Goal: Task Accomplishment & Management: Complete application form

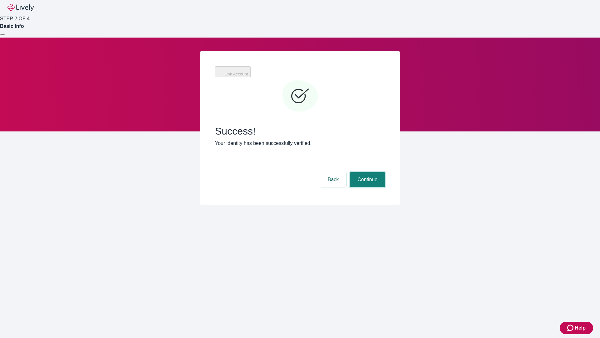
click at [367, 172] on button "Continue" at bounding box center [367, 179] width 35 height 15
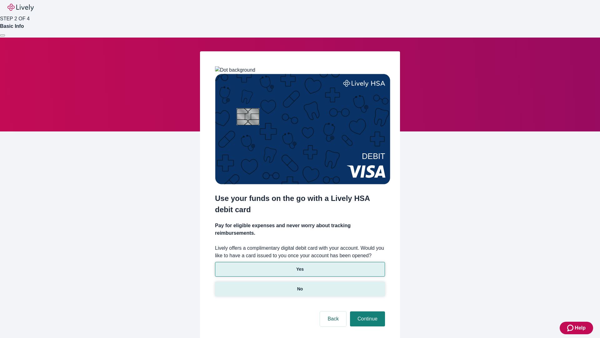
click at [300, 285] on p "No" at bounding box center [300, 288] width 6 height 7
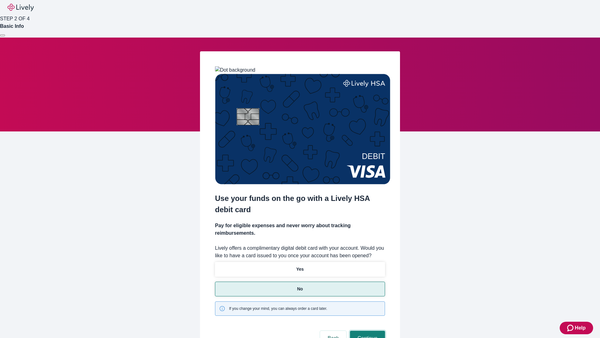
click at [367, 330] on button "Continue" at bounding box center [367, 337] width 35 height 15
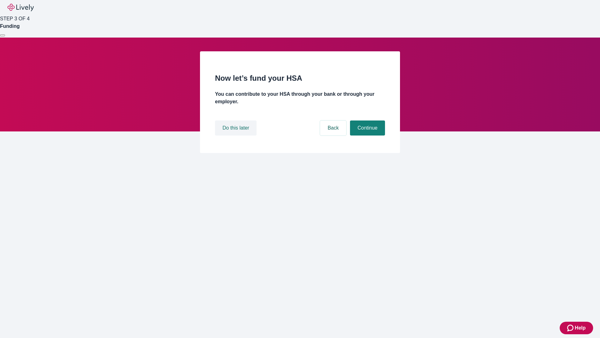
click at [237, 135] on button "Do this later" at bounding box center [236, 127] width 42 height 15
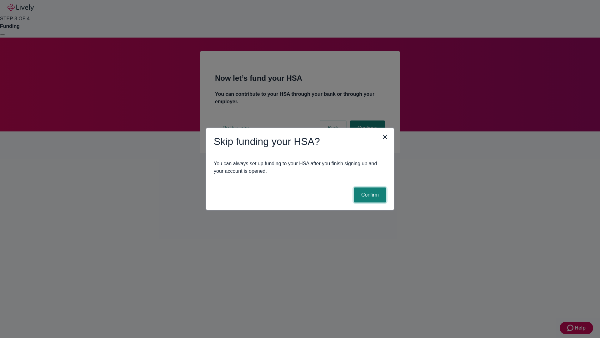
click at [369, 195] on button "Confirm" at bounding box center [370, 194] width 33 height 15
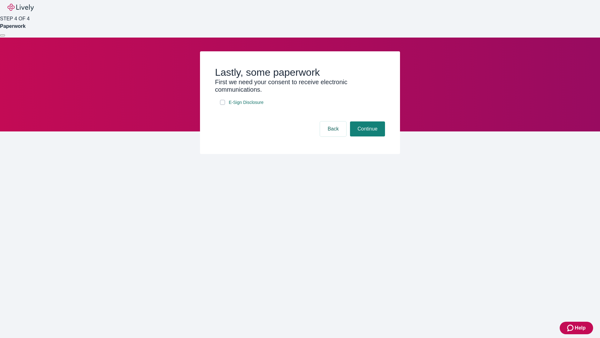
click at [223, 105] on input "E-Sign Disclosure" at bounding box center [222, 102] width 5 height 5
checkbox input "true"
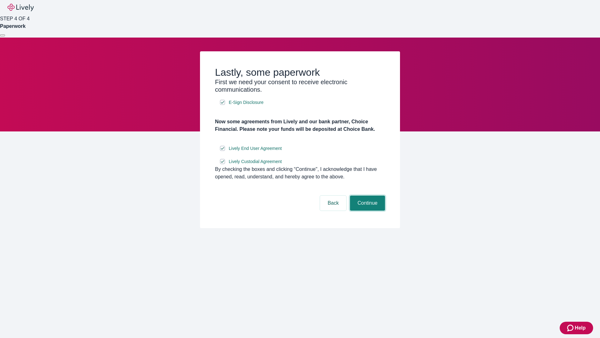
click at [367, 210] on button "Continue" at bounding box center [367, 202] width 35 height 15
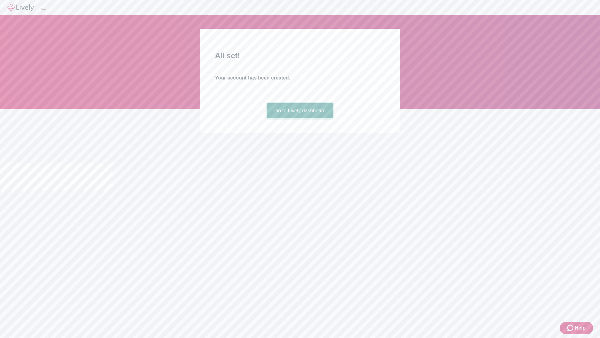
click at [300, 118] on link "Go to Lively dashboard" at bounding box center [300, 110] width 67 height 15
